Goal: Transaction & Acquisition: Obtain resource

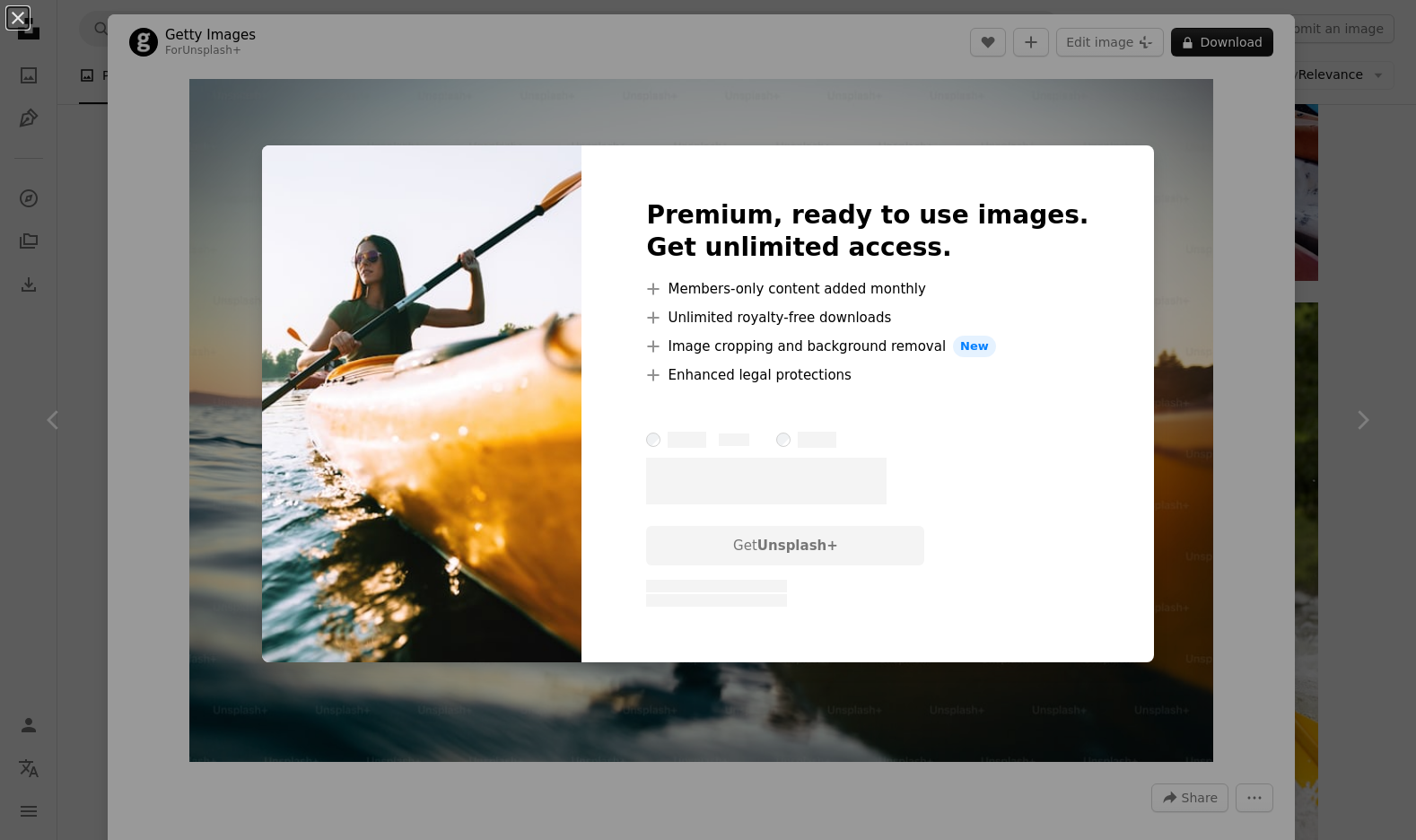
scroll to position [1745, 0]
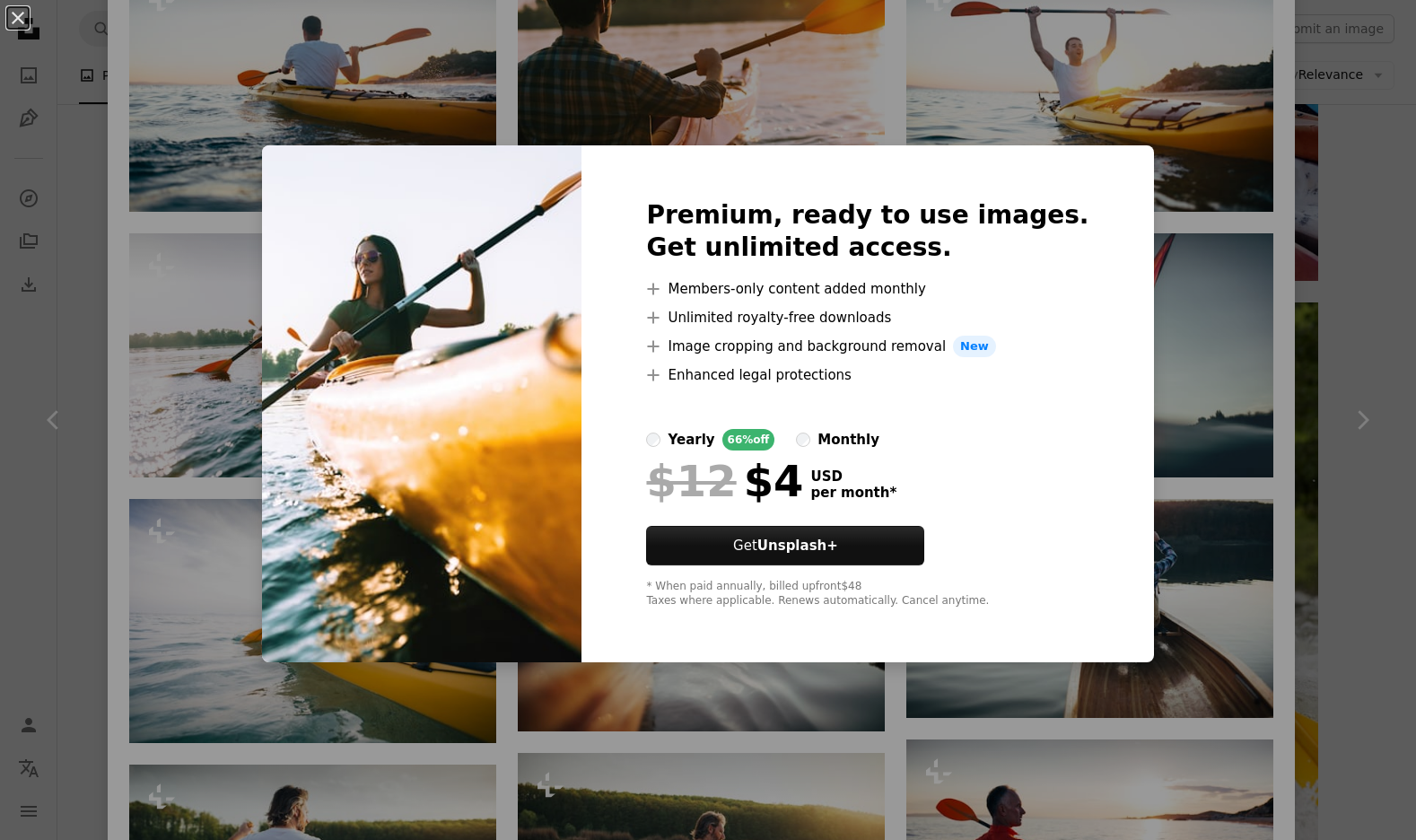
click at [1191, 372] on div "An X shape Premium, ready to use images. Get unlimited access. A plus sign Memb…" at bounding box center [708, 420] width 1416 height 840
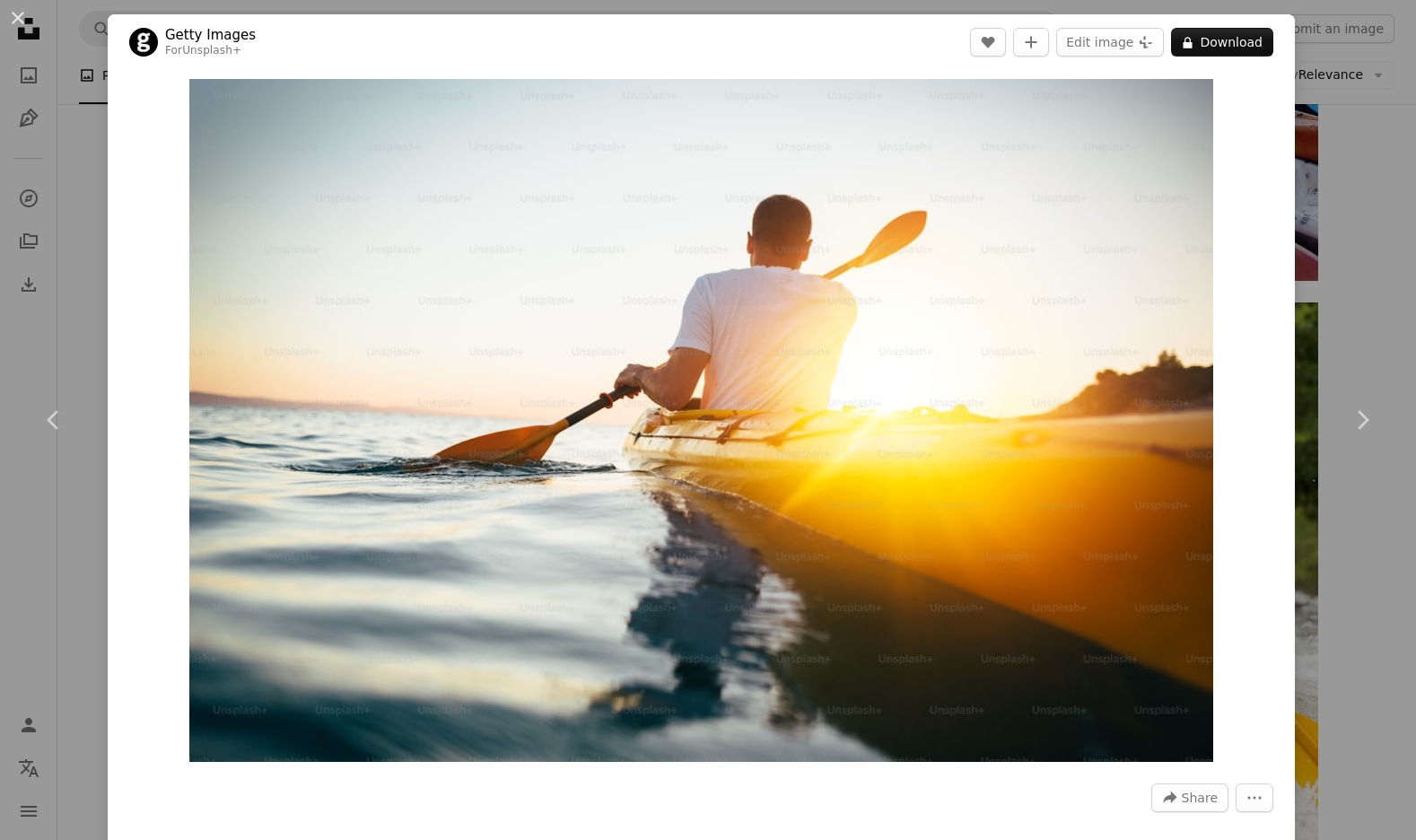
click at [1365, 150] on div "An X shape Chevron left Chevron right Getty Images For Unsplash+ A heart A plus…" at bounding box center [708, 420] width 1416 height 840
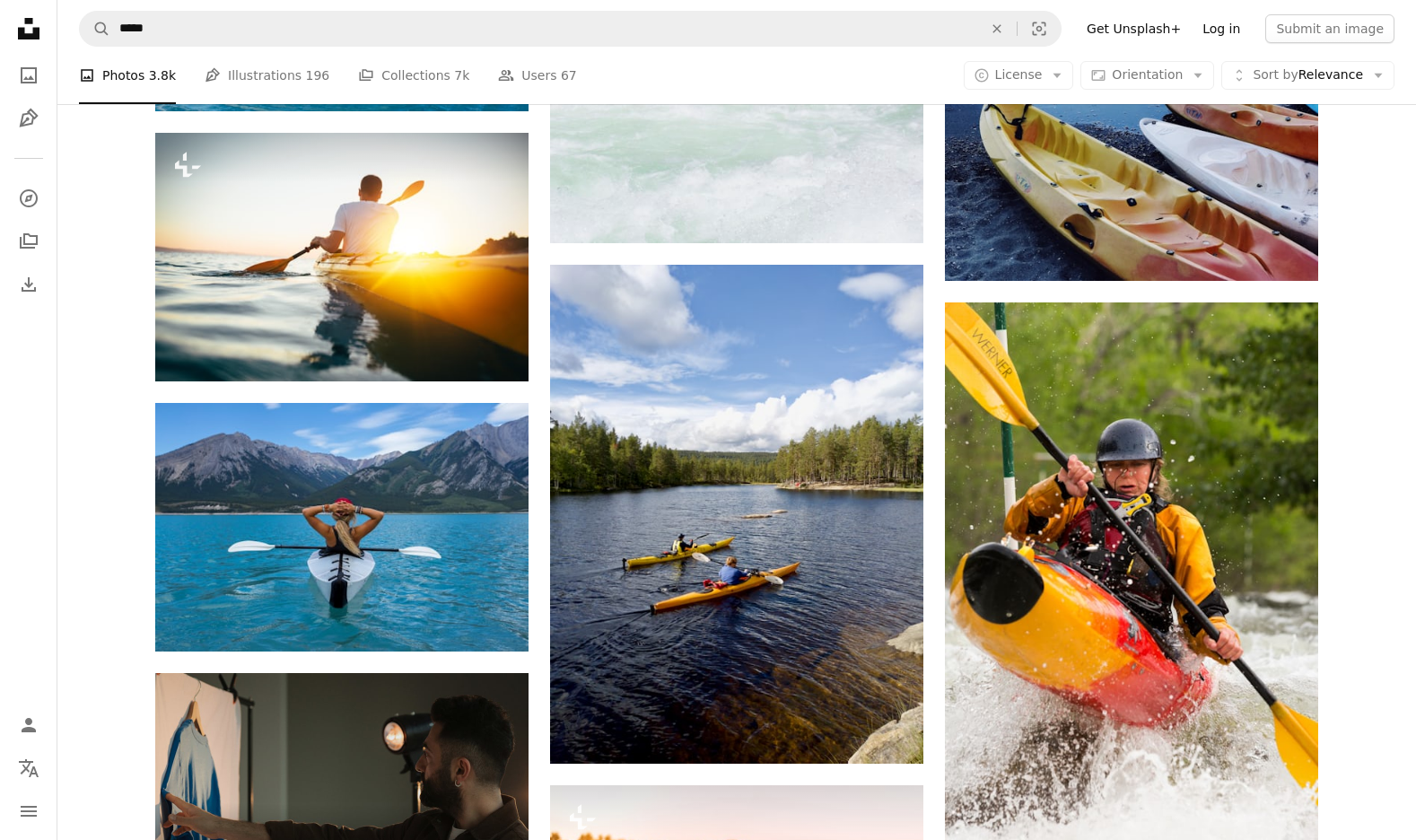
click at [1235, 27] on link "Log in" at bounding box center [1221, 28] width 60 height 28
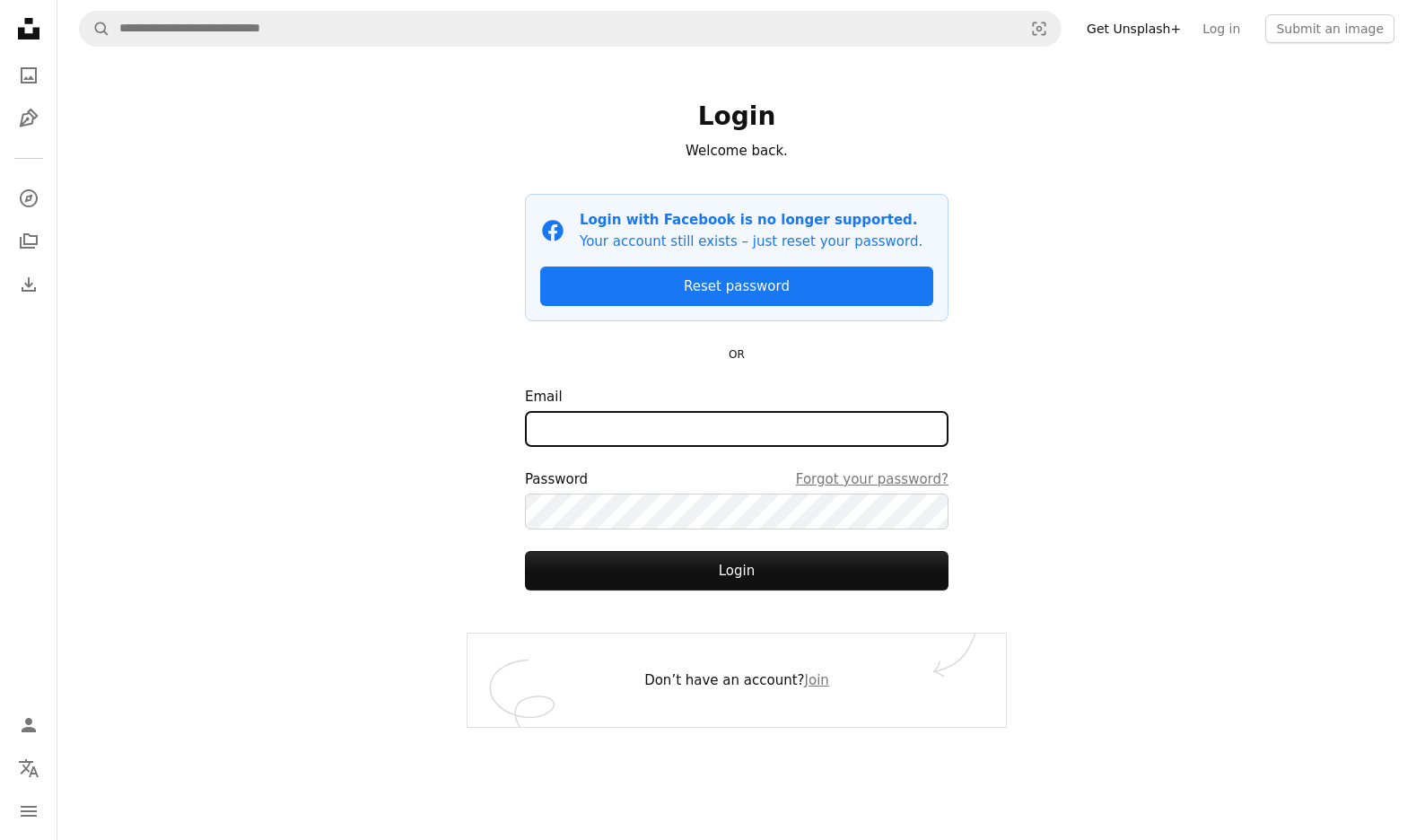
type input "**********"
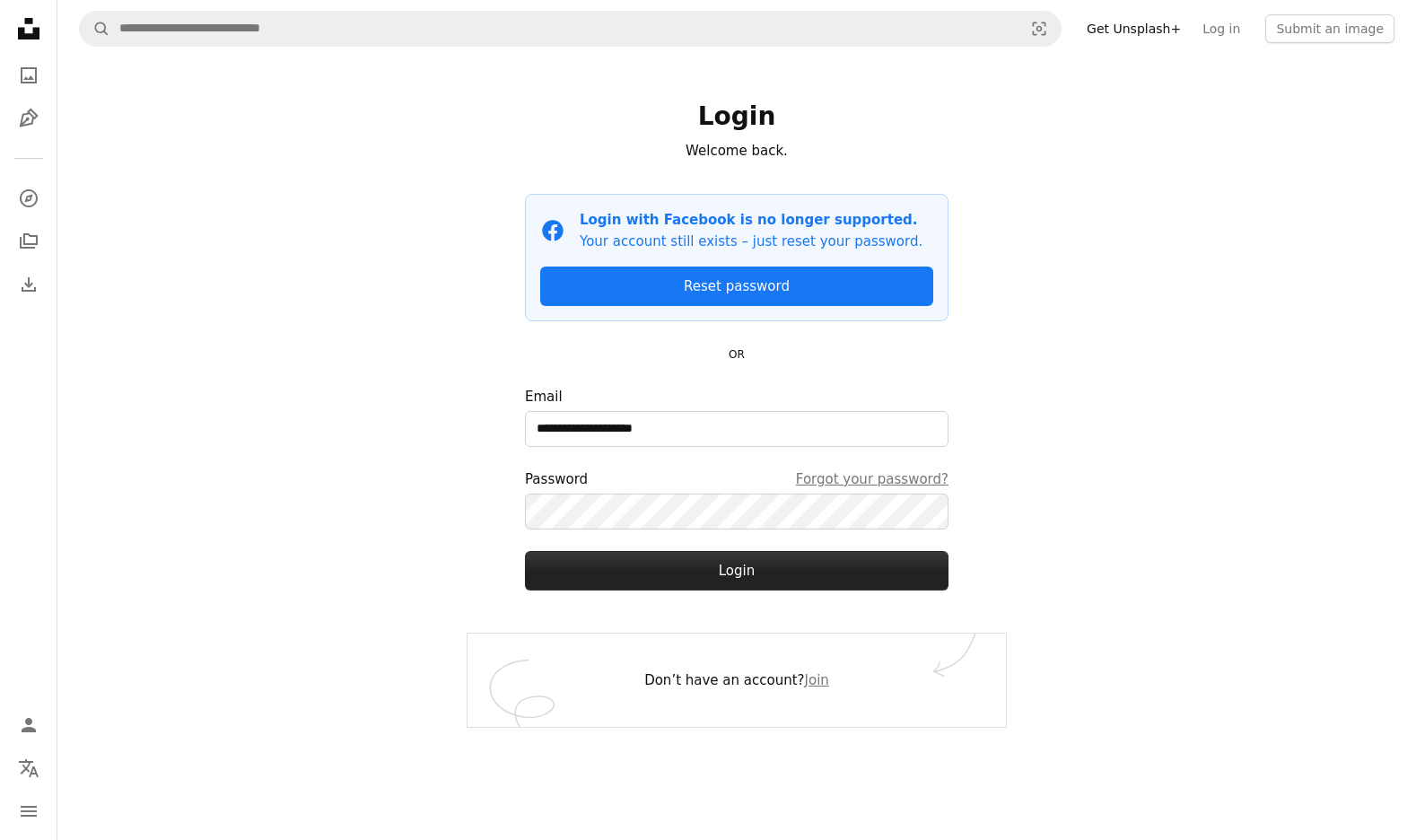
click at [713, 561] on button "Login" at bounding box center [737, 571] width 424 height 39
